Goal: Book appointment/travel/reservation

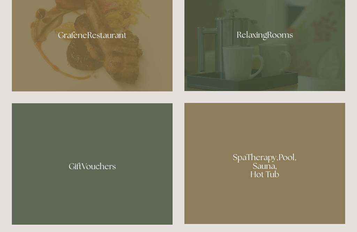
scroll to position [413, 0]
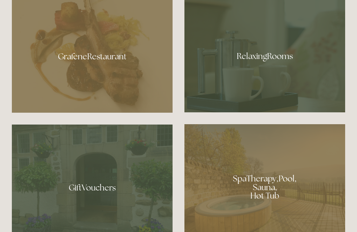
click at [266, 78] on div at bounding box center [264, 53] width 161 height 117
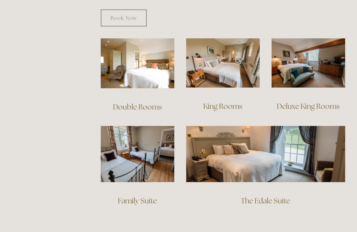
scroll to position [474, 0]
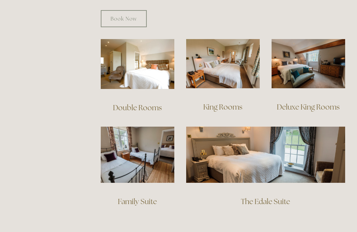
click at [138, 66] on img at bounding box center [138, 64] width 74 height 50
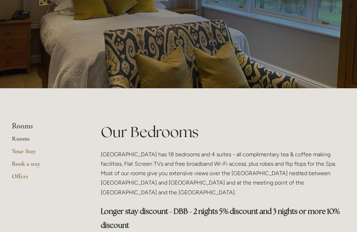
scroll to position [0, 0]
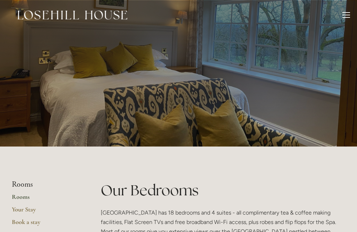
click at [348, 14] on div at bounding box center [346, 16] width 8 height 8
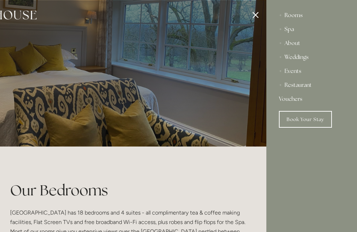
click at [296, 30] on div "Spa" at bounding box center [312, 29] width 66 height 14
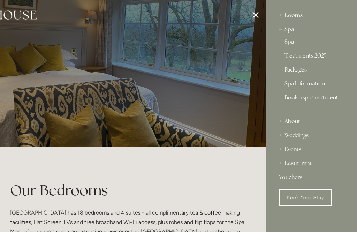
click at [301, 23] on div "Spa" at bounding box center [312, 29] width 66 height 14
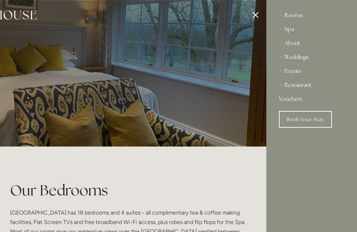
click at [295, 29] on div "Spa" at bounding box center [312, 29] width 66 height 14
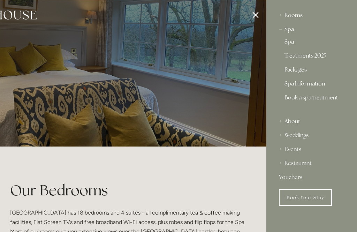
click at [306, 67] on link "Packages" at bounding box center [312, 71] width 54 height 8
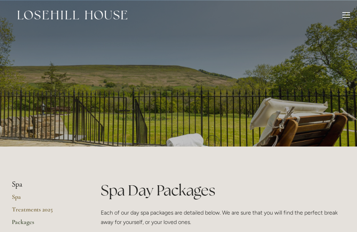
click at [345, 14] on div at bounding box center [346, 16] width 8 height 8
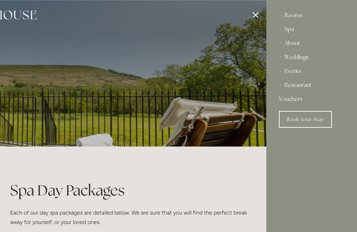
click at [299, 119] on link "Book Your Stay" at bounding box center [305, 119] width 53 height 17
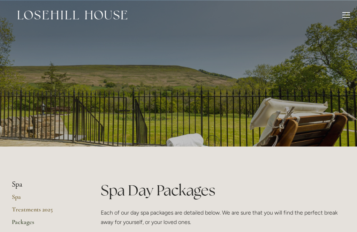
click at [348, 15] on div at bounding box center [346, 15] width 8 height 1
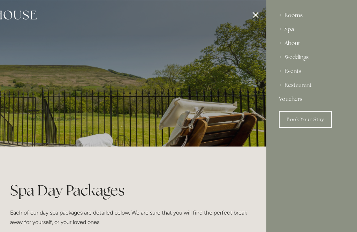
click at [297, 46] on div "About" at bounding box center [312, 43] width 66 height 14
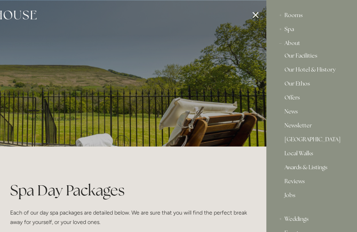
click at [316, 56] on link "Our Facilities" at bounding box center [312, 57] width 54 height 8
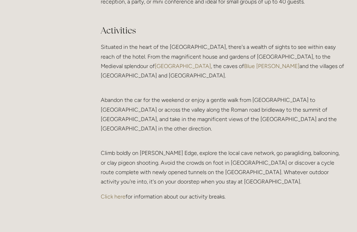
scroll to position [1430, 0]
